Goal: Task Accomplishment & Management: Manage account settings

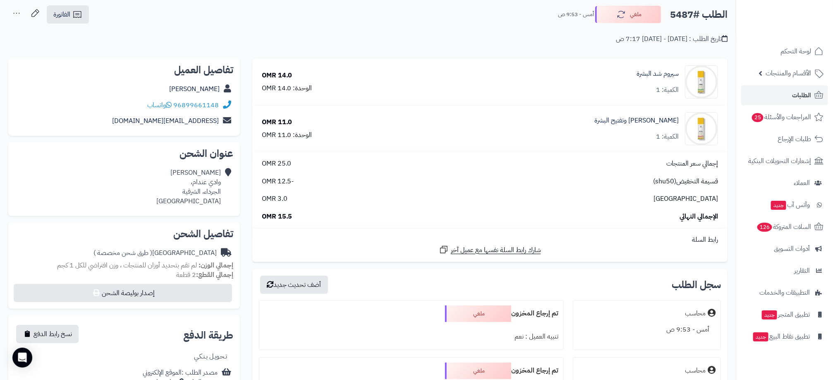
scroll to position [62, 0]
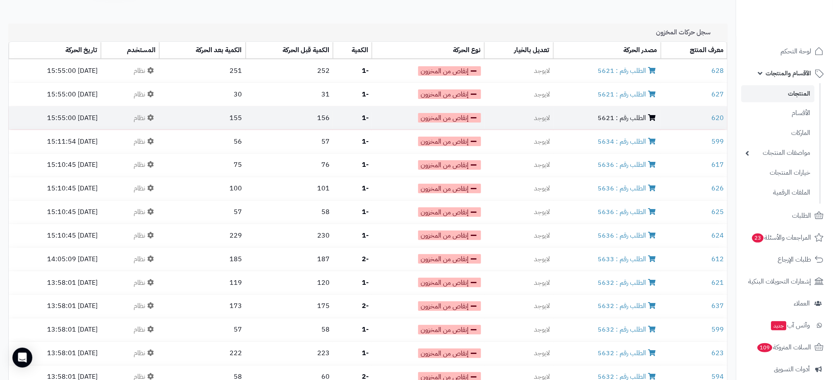
scroll to position [62, 0]
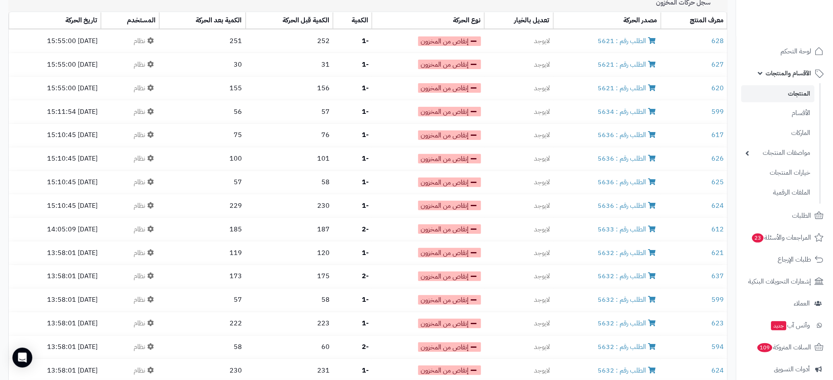
click at [786, 94] on link "المنتجات" at bounding box center [777, 93] width 73 height 17
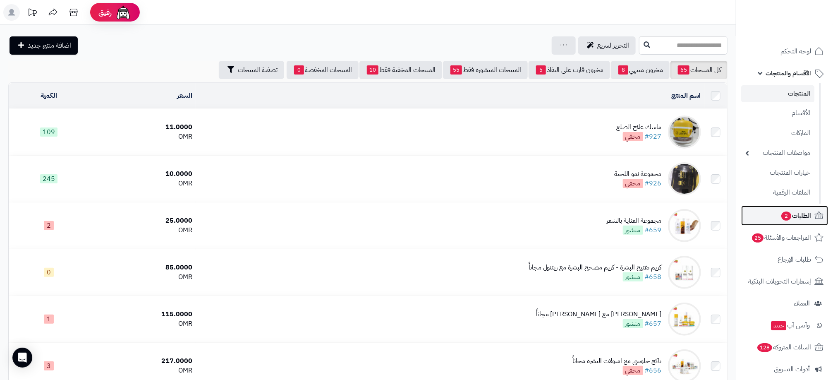
click at [796, 211] on span "الطلبات 2" at bounding box center [795, 216] width 31 height 12
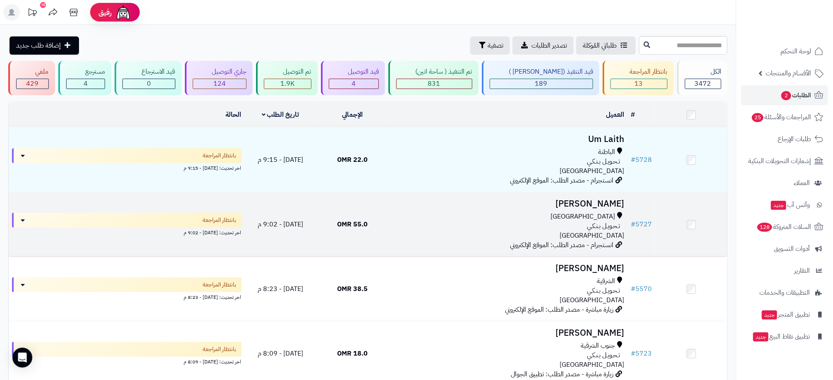
click at [420, 217] on div "[GEOGRAPHIC_DATA]" at bounding box center [508, 217] width 232 height 10
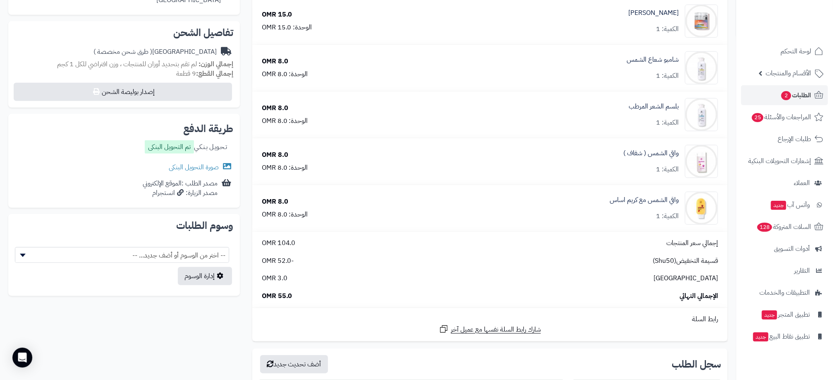
scroll to position [248, 0]
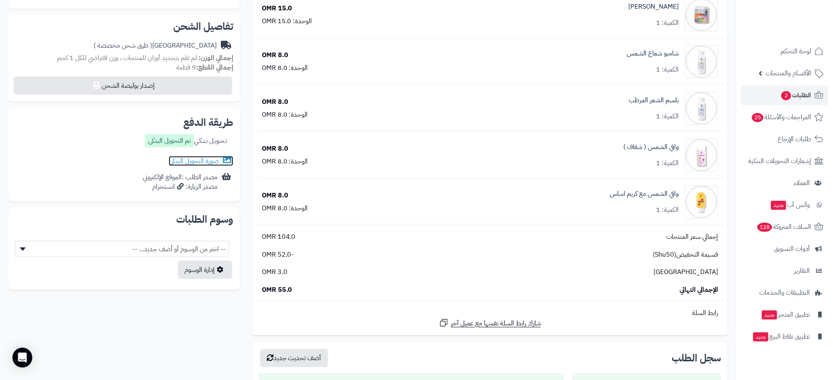
click at [187, 159] on link "صورة التحويل البنكى" at bounding box center [201, 161] width 65 height 10
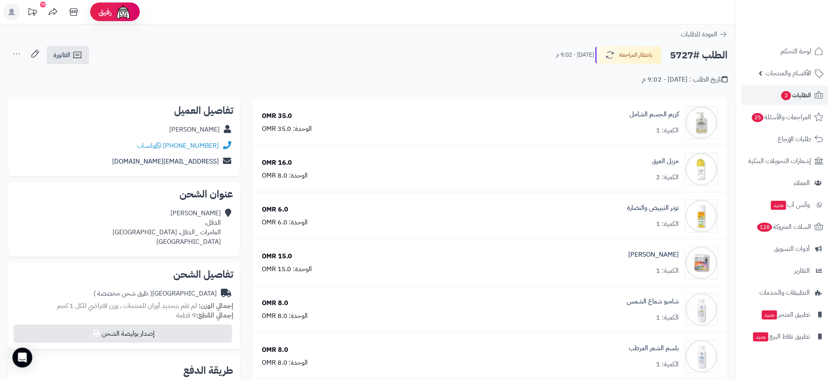
scroll to position [0, 0]
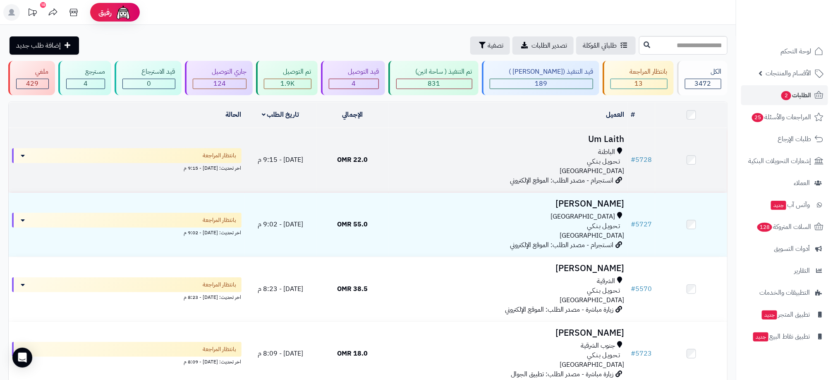
click at [390, 160] on td "Um Laith الباطنة تـحـويـل بـنـكـي عمان انستجرام - مصدر الطلب: الموقع الإلكتروني" at bounding box center [507, 160] width 239 height 64
click at [469, 154] on div "الباطنة" at bounding box center [508, 152] width 232 height 10
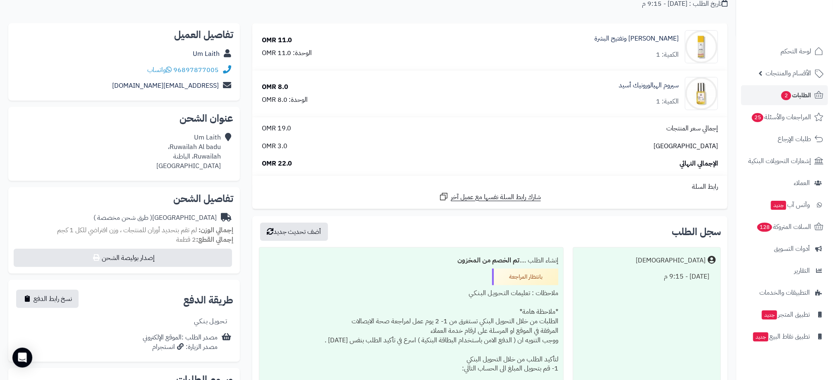
scroll to position [124, 0]
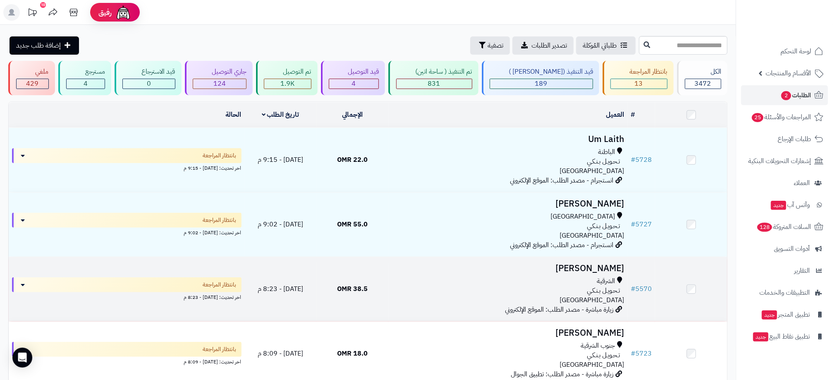
click at [437, 299] on div "الشرقية تـحـويـل بـنـكـي عمان" at bounding box center [508, 290] width 232 height 29
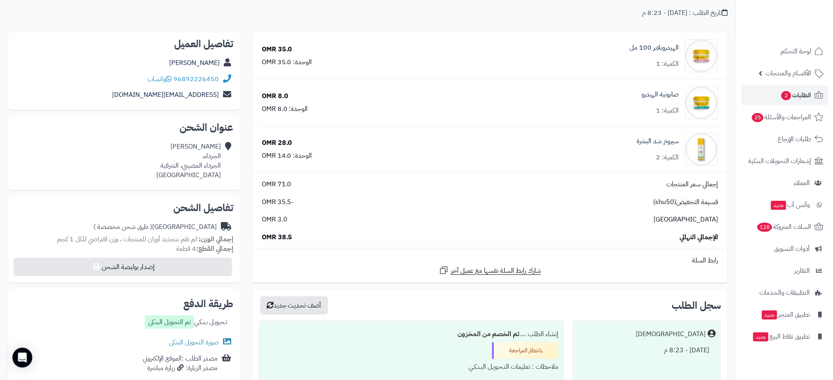
scroll to position [248, 0]
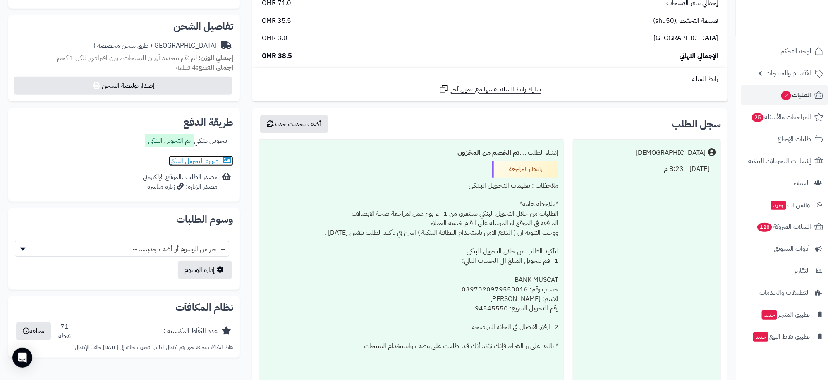
click at [195, 158] on link "صورة التحويل البنكى" at bounding box center [201, 161] width 65 height 10
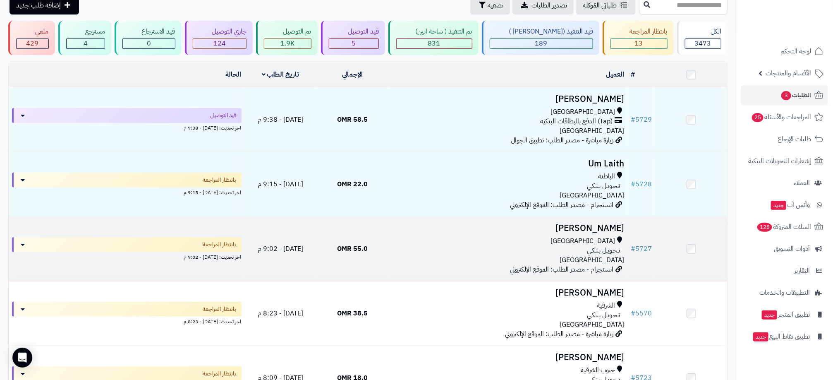
scroll to position [62, 0]
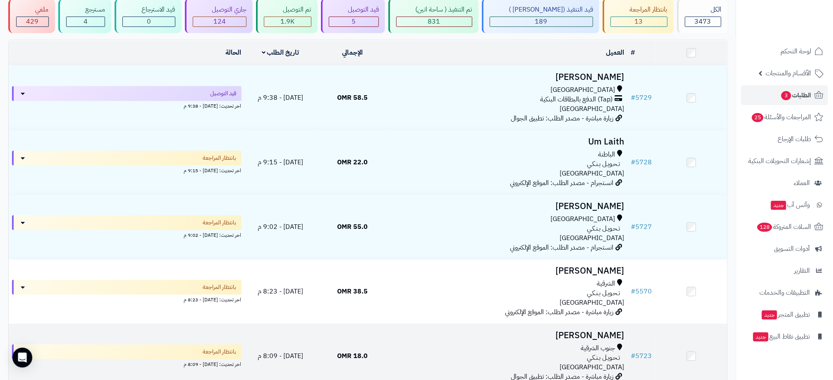
click at [371, 349] on td "18.0 OMR" at bounding box center [352, 356] width 72 height 64
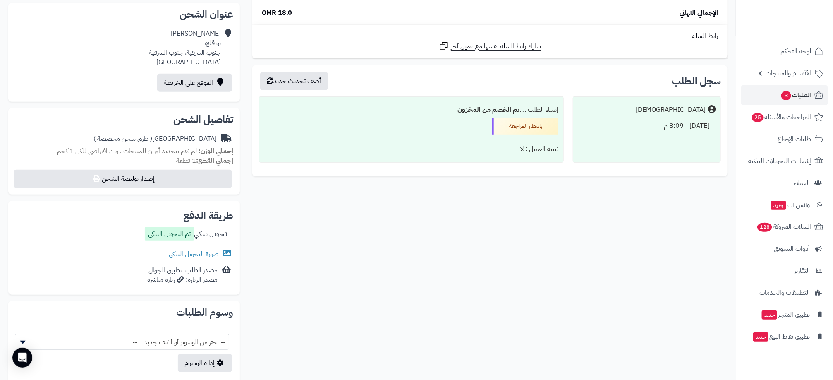
scroll to position [186, 0]
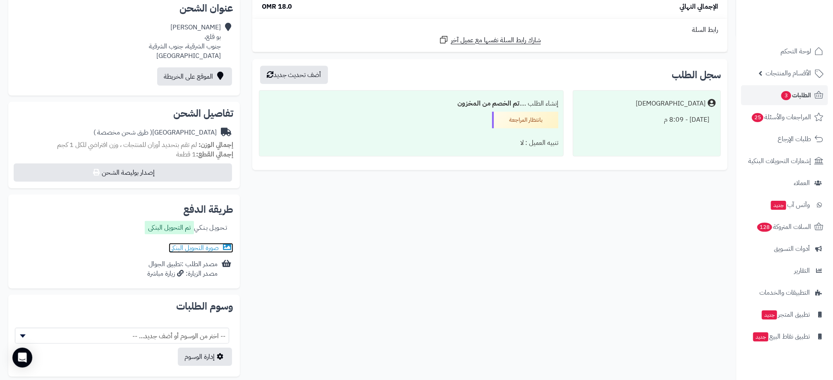
click at [208, 245] on link "صورة التحويل البنكى" at bounding box center [201, 248] width 65 height 10
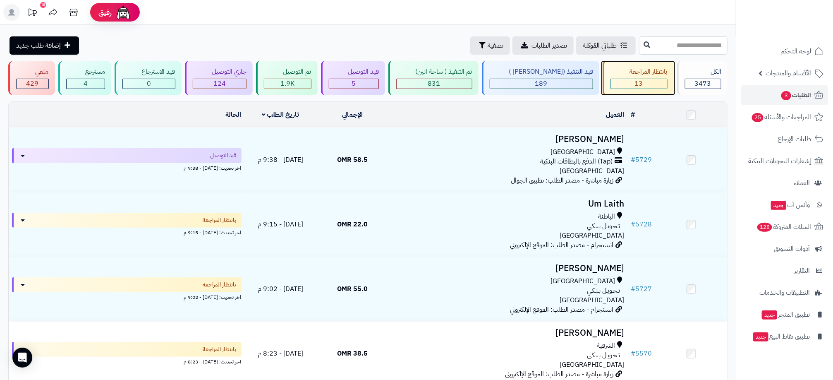
click at [631, 76] on div "بانتظار المراجعة 13" at bounding box center [638, 78] width 71 height 34
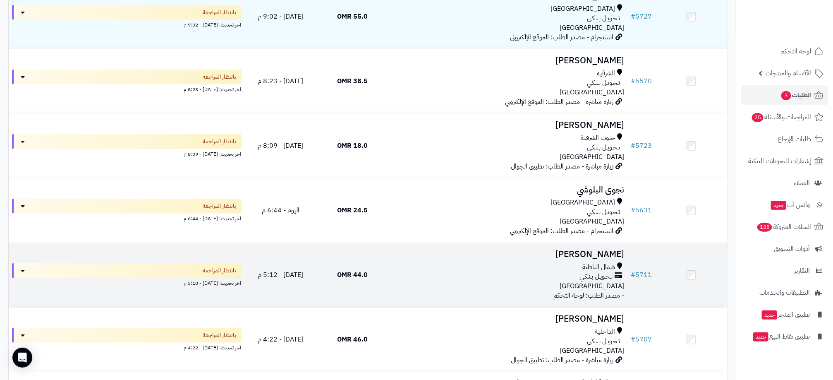
scroll to position [186, 0]
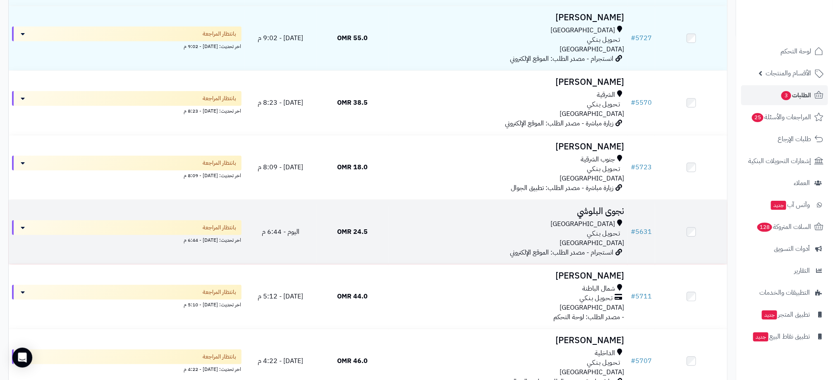
click at [348, 238] on td "24.5 OMR" at bounding box center [352, 232] width 72 height 64
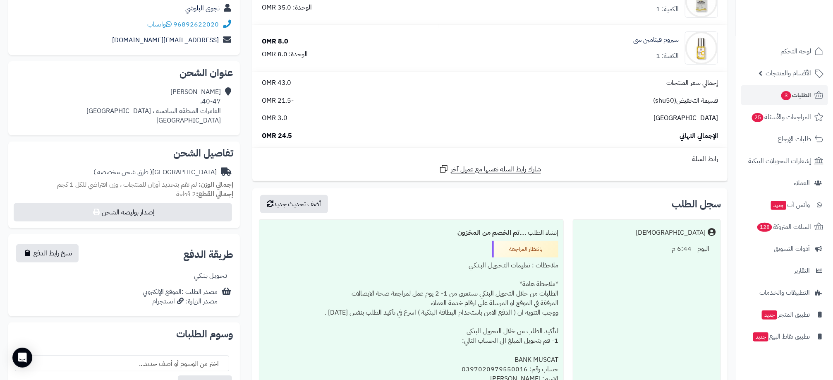
scroll to position [124, 0]
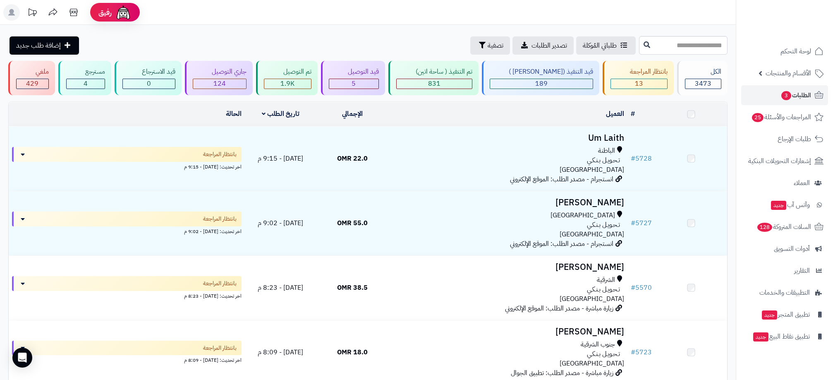
scroll to position [186, 0]
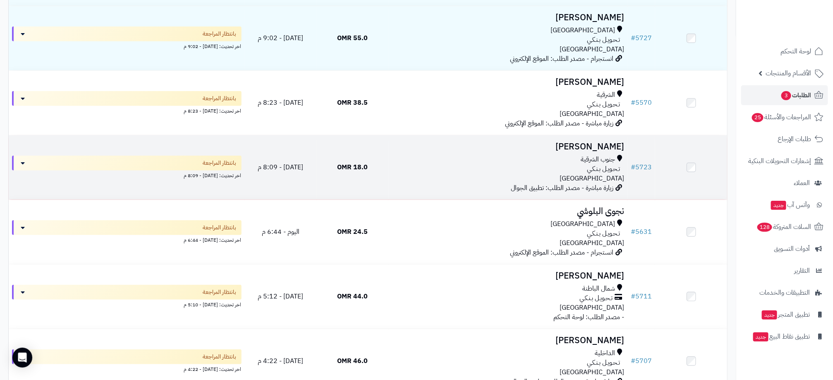
click at [548, 164] on div "تـحـويـل بـنـكـي" at bounding box center [508, 169] width 232 height 10
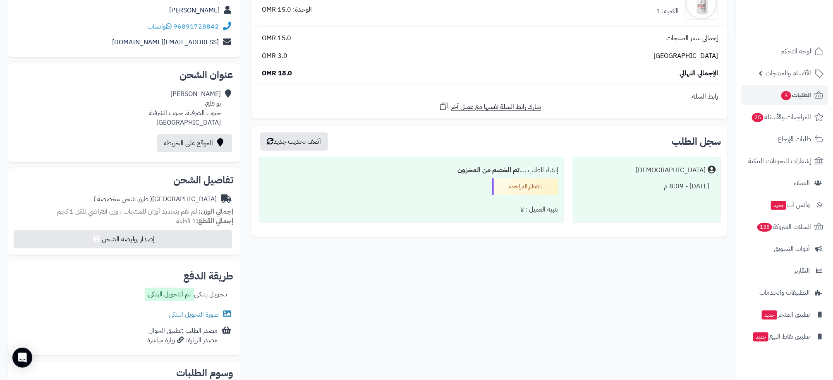
scroll to position [124, 0]
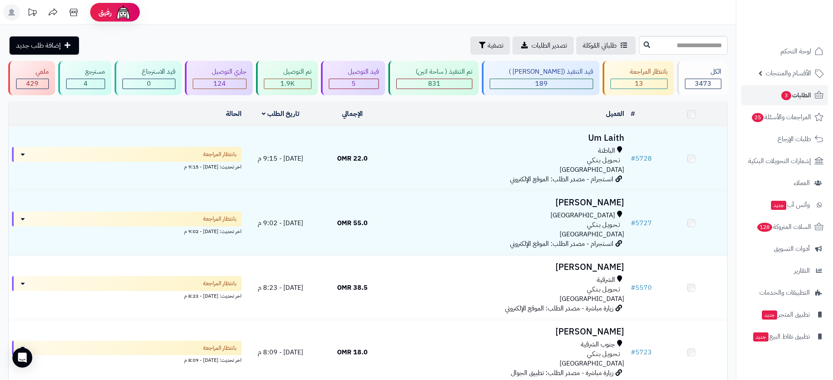
scroll to position [186, 0]
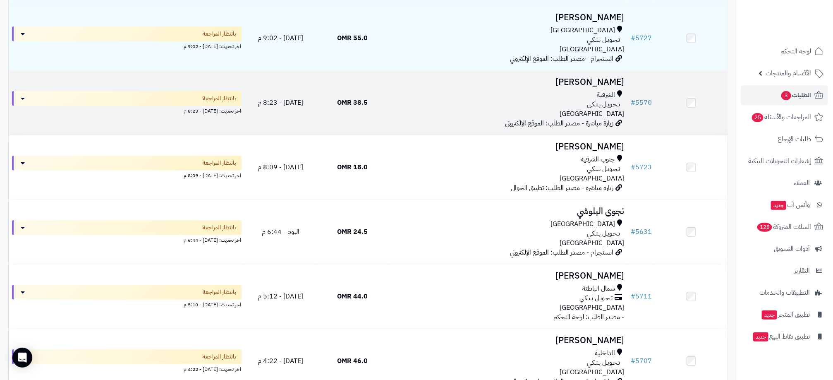
click at [499, 109] on div "الشرقية تـحـويـل بـنـكـي عمان" at bounding box center [508, 104] width 232 height 29
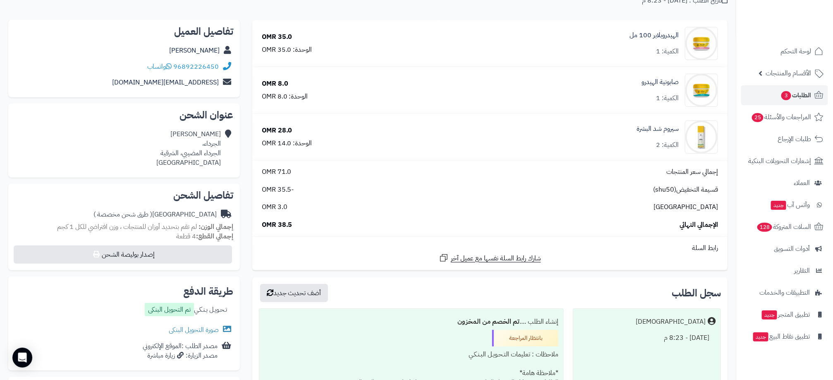
scroll to position [186, 0]
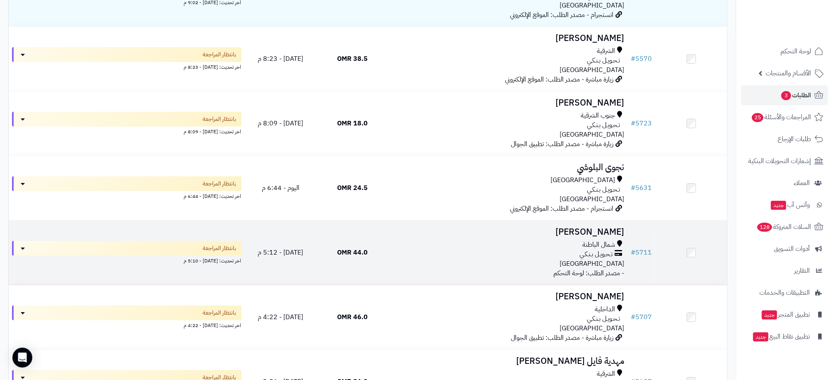
scroll to position [310, 0]
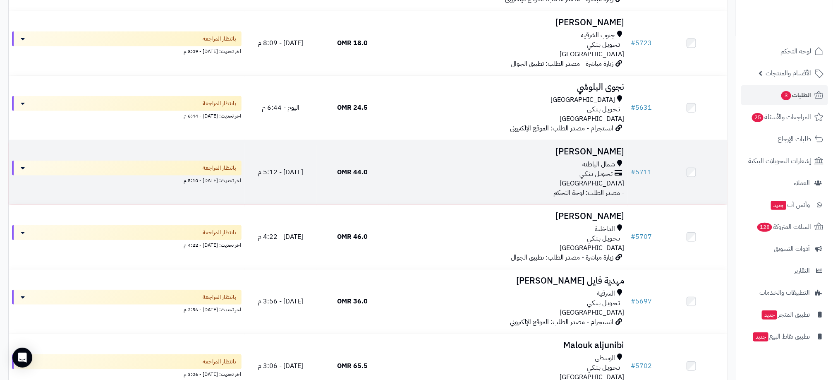
click at [482, 176] on div "تـحـويـل بـنـكـي" at bounding box center [508, 174] width 232 height 10
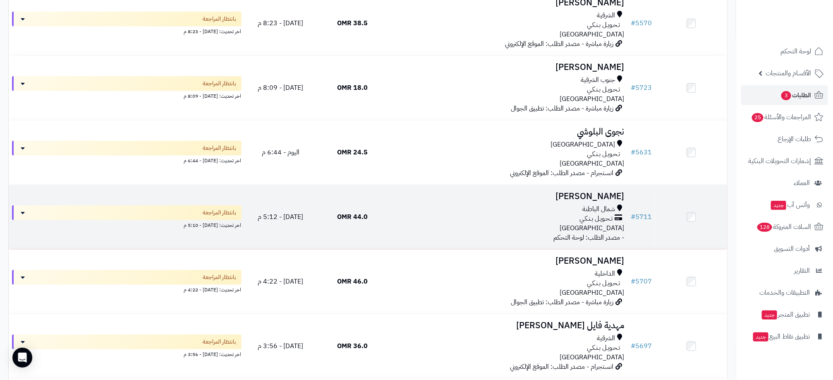
scroll to position [248, 0]
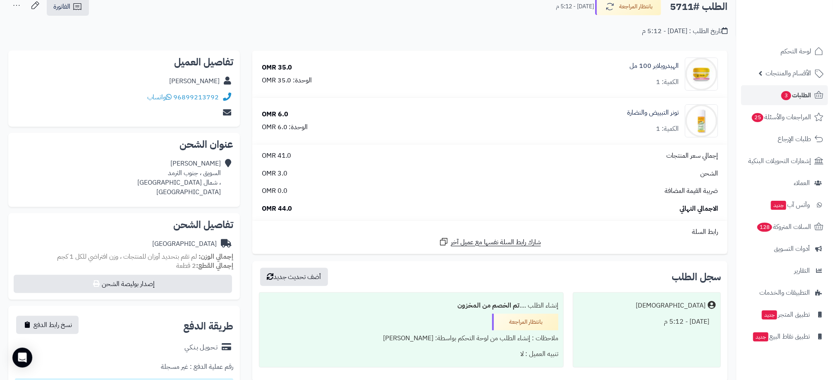
scroll to position [124, 0]
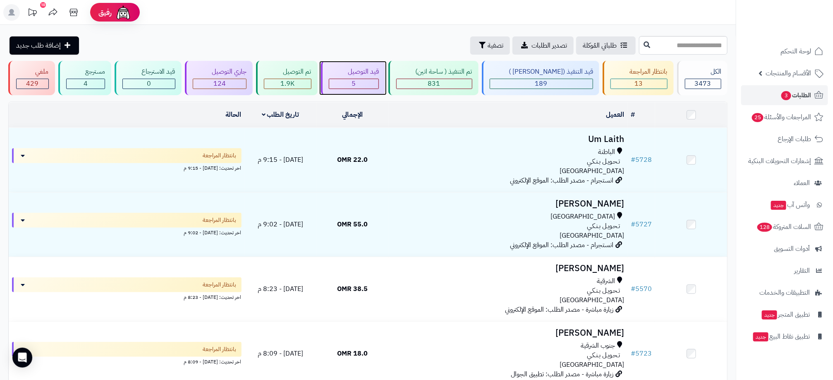
click at [357, 79] on div "5" at bounding box center [354, 84] width 50 height 10
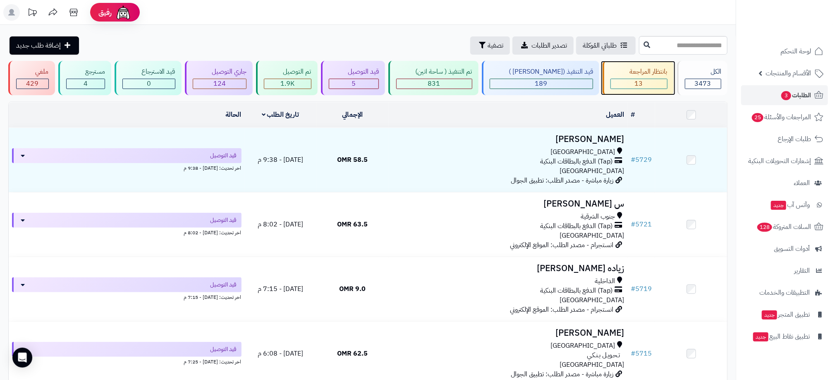
click at [630, 74] on div "بانتظار المراجعة" at bounding box center [638, 72] width 57 height 10
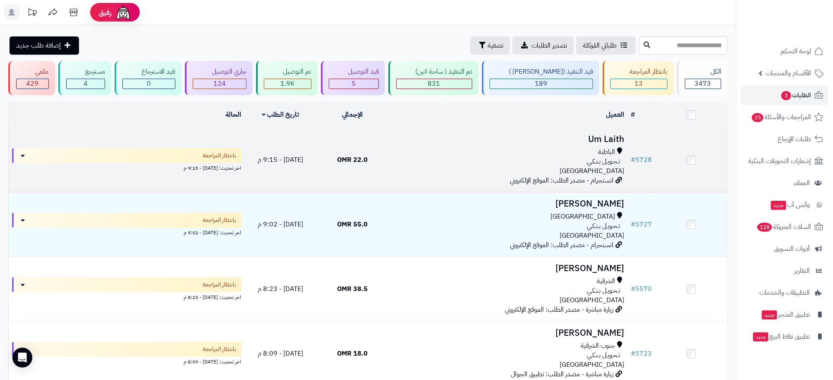
click at [505, 159] on div "تـحـويـل بـنـكـي" at bounding box center [508, 162] width 232 height 10
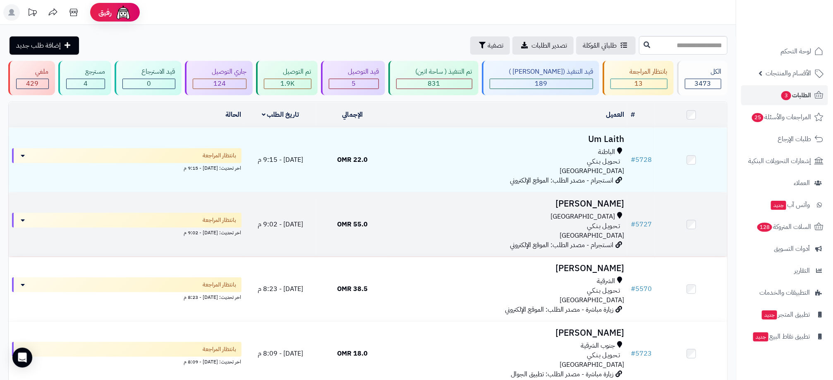
click at [514, 222] on div "تـحـويـل بـنـكـي" at bounding box center [508, 226] width 232 height 10
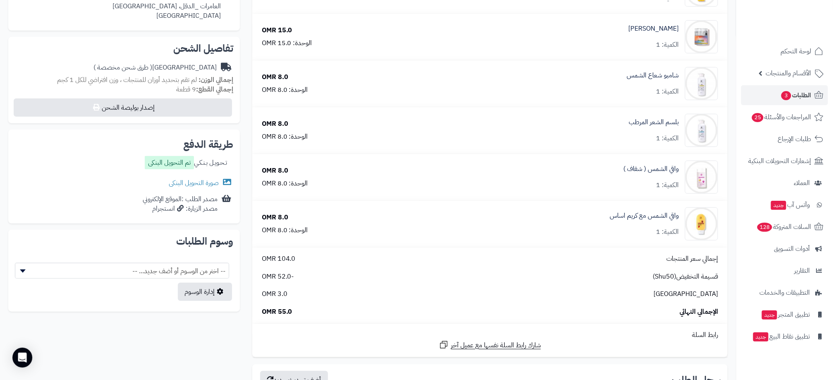
scroll to position [248, 0]
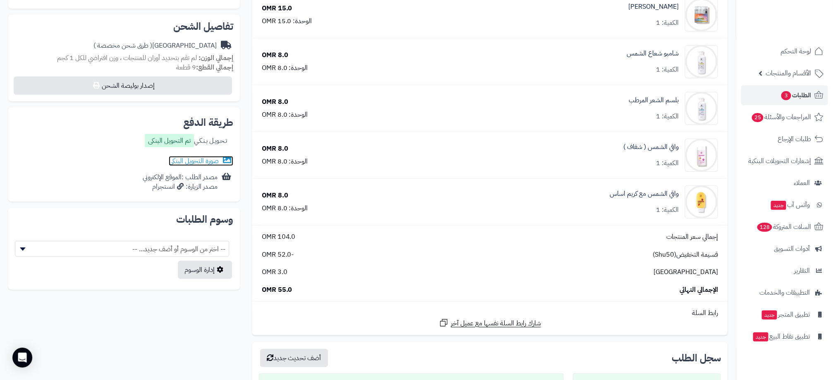
click at [192, 162] on link "صورة التحويل البنكى" at bounding box center [201, 161] width 65 height 10
click at [211, 160] on link "صورة التحويل البنكى" at bounding box center [201, 161] width 65 height 10
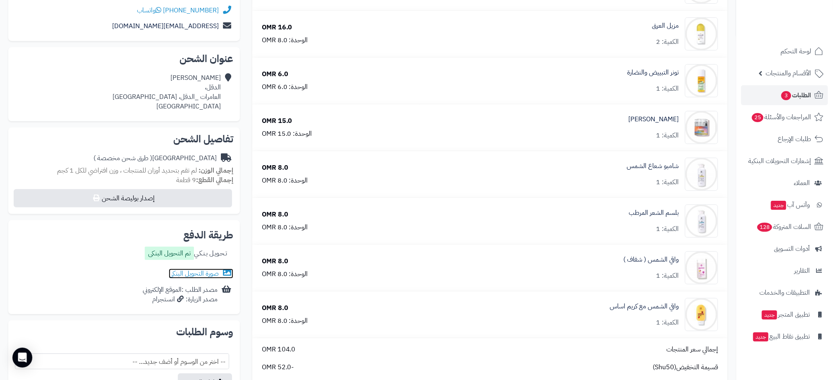
scroll to position [0, 0]
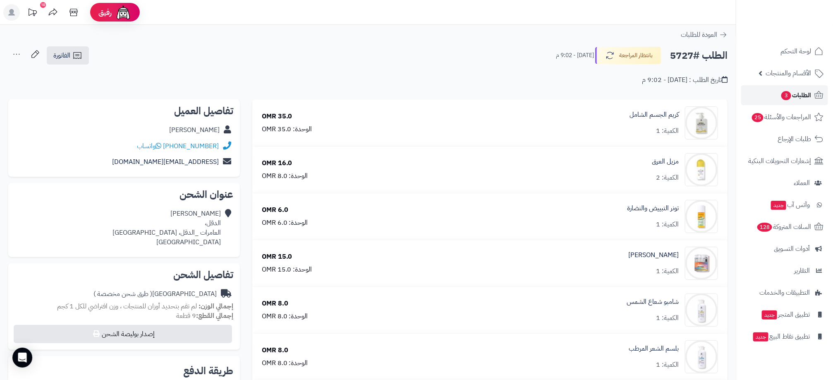
click at [794, 93] on span "الطلبات 3" at bounding box center [795, 95] width 31 height 12
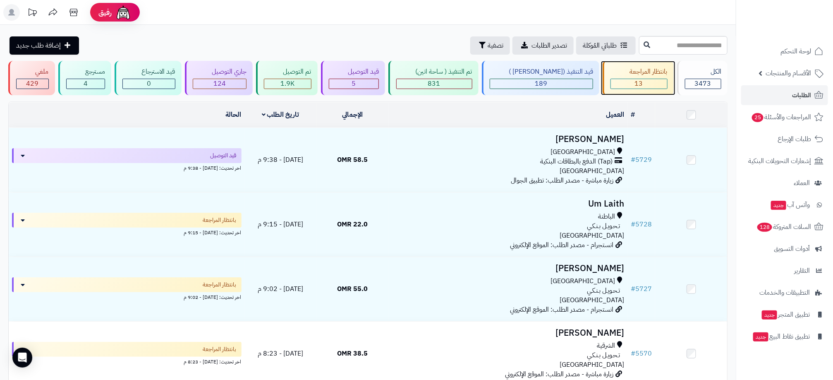
click at [646, 83] on div "13" at bounding box center [639, 84] width 56 height 10
